Goal: Information Seeking & Learning: Learn about a topic

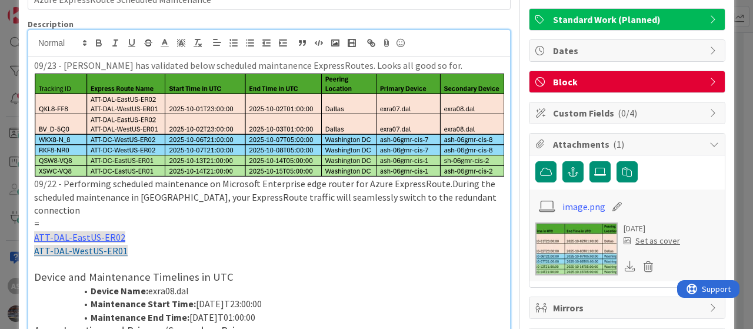
scroll to position [59, 0]
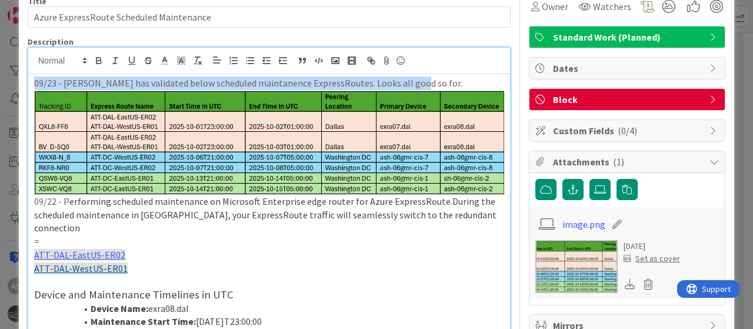
drag, startPoint x: 35, startPoint y: 82, endPoint x: 409, endPoint y: 79, distance: 374.6
click at [409, 79] on p "09/23 - [PERSON_NAME] has validated below scheduled maintanence ExpressRoutes. …" at bounding box center [269, 83] width 470 height 14
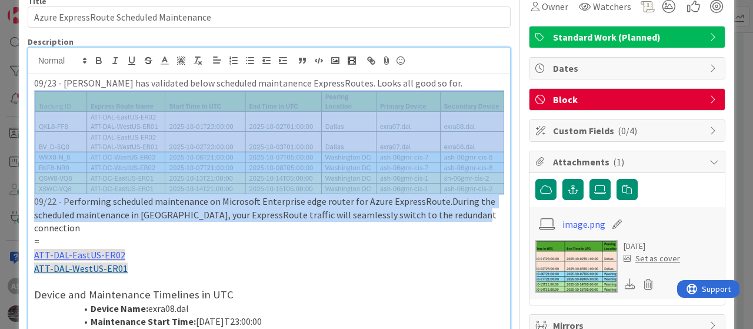
drag, startPoint x: 473, startPoint y: 208, endPoint x: 166, endPoint y: 165, distance: 310.5
click at [166, 165] on p "09/22 - P erforming scheduled maintenance on Microsoft Enterprise edge router f…" at bounding box center [269, 162] width 470 height 145
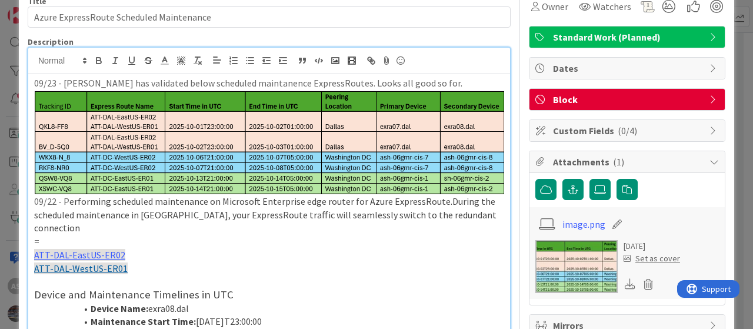
click at [231, 262] on p "ATT-DAL-WestUS-ER01" at bounding box center [269, 269] width 470 height 14
drag, startPoint x: 156, startPoint y: 256, endPoint x: 76, endPoint y: 226, distance: 85.4
click at [28, 233] on div "09/23 - [PERSON_NAME] has validated below scheduled maintanence ExpressRoutes. …" at bounding box center [269, 240] width 482 height 332
click at [132, 275] on p at bounding box center [269, 282] width 470 height 14
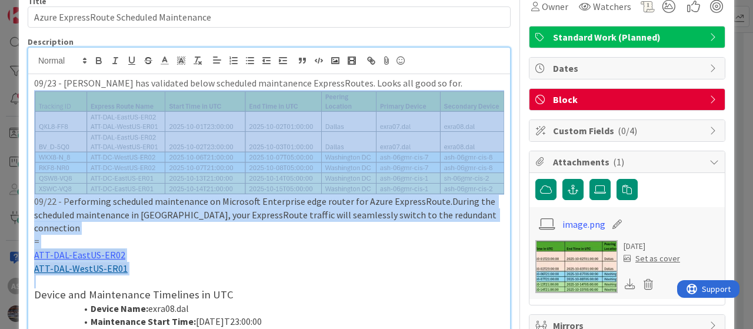
drag, startPoint x: 142, startPoint y: 259, endPoint x: 29, endPoint y: 172, distance: 142.9
click at [29, 172] on div "09/23 - [PERSON_NAME] has validated below scheduled maintanence ExpressRoutes. …" at bounding box center [269, 240] width 482 height 332
click at [150, 248] on p "ATT-DAL-EastUS-ER02" at bounding box center [269, 255] width 470 height 14
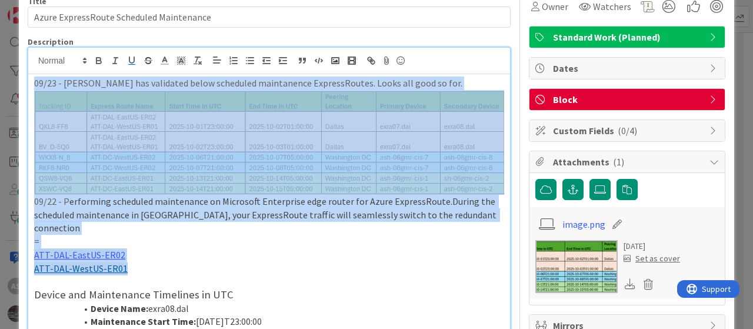
drag, startPoint x: 133, startPoint y: 256, endPoint x: 32, endPoint y: 85, distance: 198.3
click at [32, 85] on div "09/23 - [PERSON_NAME] has validated below scheduled maintanence ExpressRoutes. …" at bounding box center [269, 240] width 482 height 332
click at [178, 248] on p "ATT-DAL-EastUS-ER02" at bounding box center [269, 255] width 470 height 14
drag, startPoint x: 33, startPoint y: 82, endPoint x: 291, endPoint y: 254, distance: 310.4
click at [291, 254] on div "09/23 - [PERSON_NAME] has validated below scheduled maintanence ExpressRoutes. …" at bounding box center [269, 240] width 482 height 332
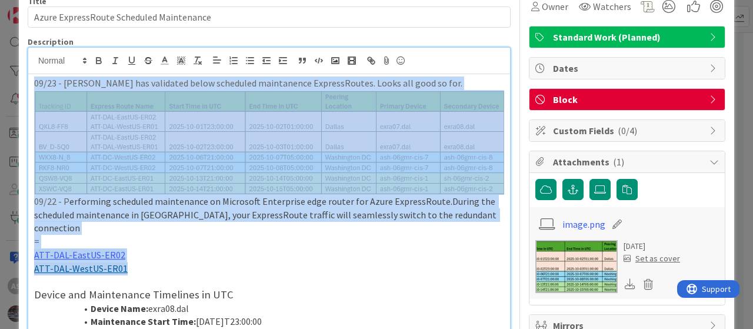
click at [429, 85] on p "09/23 - [PERSON_NAME] has validated below scheduled maintanence ExpressRoutes. …" at bounding box center [269, 83] width 470 height 14
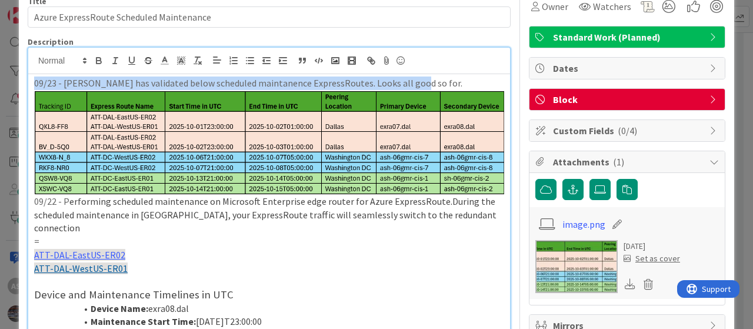
drag, startPoint x: 417, startPoint y: 85, endPoint x: 10, endPoint y: 70, distance: 407.2
click at [10, 70] on div "ID 2064 IT Service Delivery Do Title 40 / 128 Azure ExpressRoute Scheduled Main…" at bounding box center [376, 164] width 753 height 329
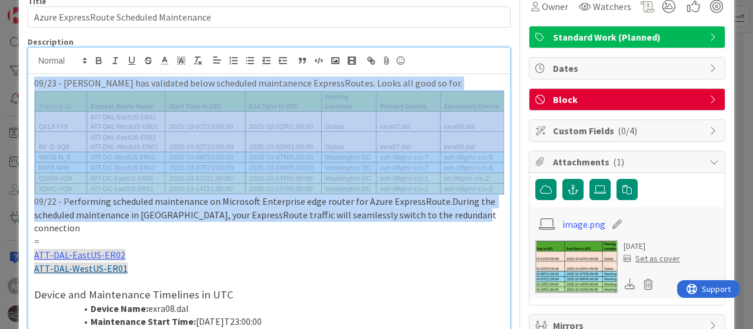
drag, startPoint x: 470, startPoint y: 212, endPoint x: 14, endPoint y: 81, distance: 474.4
click at [14, 81] on div "ID 2064 IT Service Delivery Do Title 40 / 128 Azure ExpressRoute Scheduled Main…" at bounding box center [376, 164] width 753 height 329
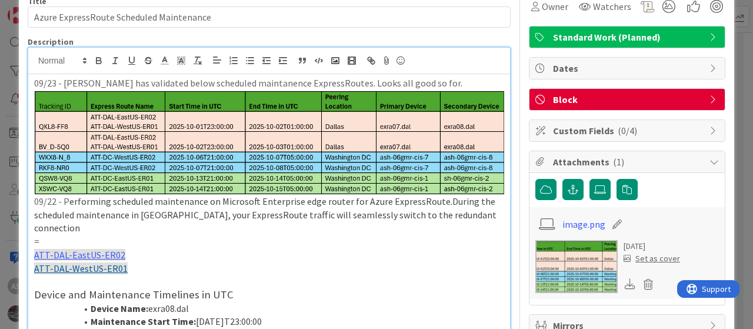
click at [176, 235] on p "=" at bounding box center [269, 242] width 470 height 14
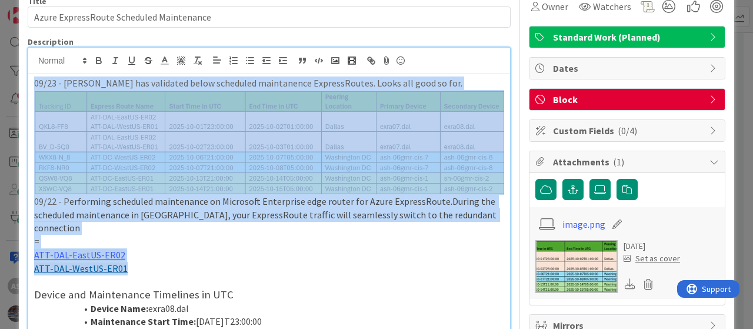
drag, startPoint x: 135, startPoint y: 256, endPoint x: 31, endPoint y: 71, distance: 211.7
click at [31, 71] on div "AS [PERSON_NAME] joined 19 m ago 09/23 - [PERSON_NAME] has validated below sche…" at bounding box center [269, 227] width 482 height 359
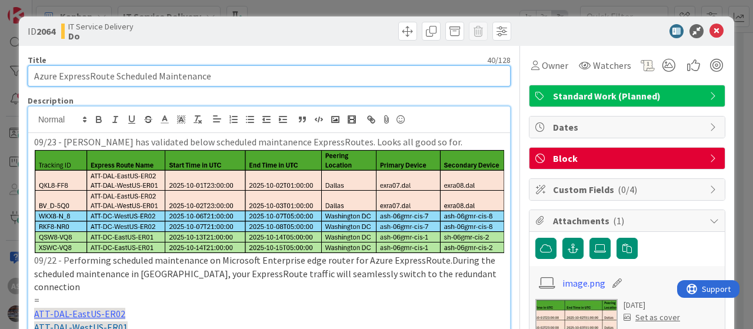
drag, startPoint x: 243, startPoint y: 73, endPoint x: 0, endPoint y: 54, distance: 244.2
click at [0, 54] on div "ID 2064 IT Service Delivery Do Title 40 / 128 Azure ExpressRoute Scheduled Main…" at bounding box center [376, 164] width 753 height 329
click at [252, 78] on input "Azure ExpressRoute Scheduled Maintenance" at bounding box center [269, 75] width 483 height 21
drag, startPoint x: 265, startPoint y: 74, endPoint x: 27, endPoint y: 62, distance: 238.5
click at [28, 62] on div "Title 40 / 128 Azure ExpressRoute Scheduled Maintenance" at bounding box center [269, 71] width 483 height 32
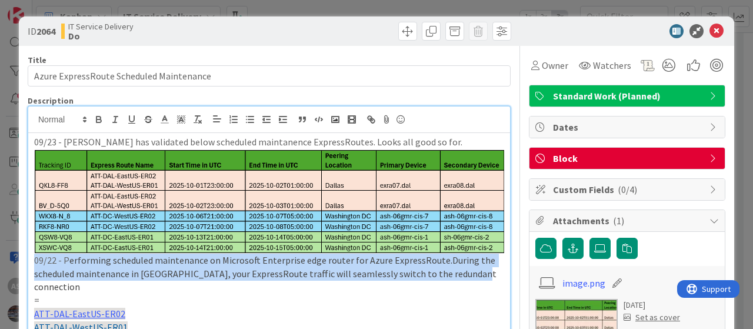
drag, startPoint x: 472, startPoint y: 270, endPoint x: 33, endPoint y: 264, distance: 438.8
click at [33, 264] on div "09/23 - [PERSON_NAME] has validated below scheduled maintanence ExpressRoutes. …" at bounding box center [269, 299] width 482 height 332
click at [35, 262] on p "09/22 - P erforming scheduled maintenance on Microsoft Enterprise edge router f…" at bounding box center [269, 221] width 470 height 145
drag, startPoint x: 35, startPoint y: 257, endPoint x: 488, endPoint y: 273, distance: 453.1
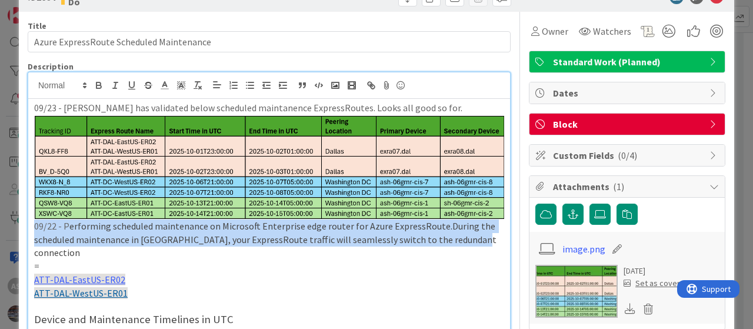
scroll to position [59, 0]
